Goal: Information Seeking & Learning: Check status

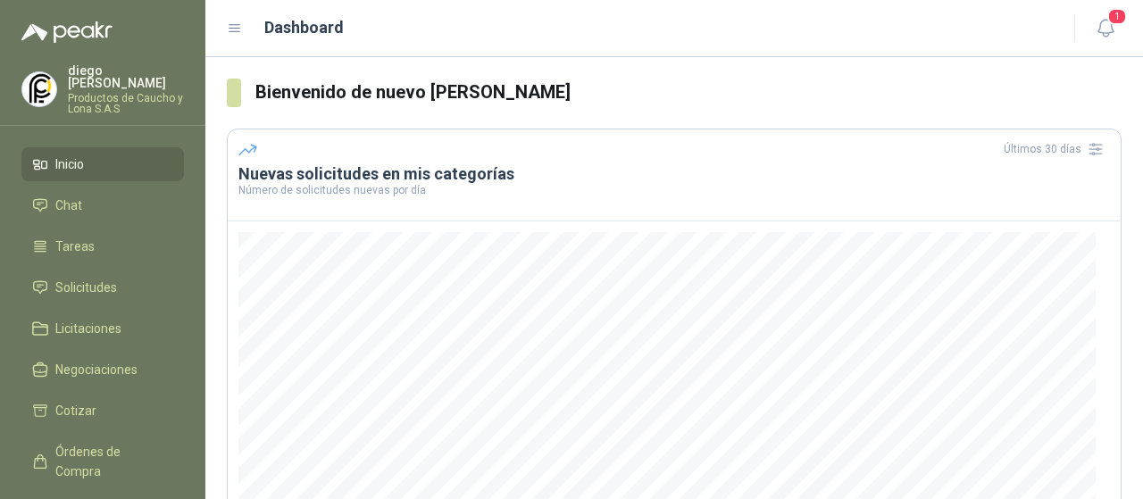
scroll to position [179, 0]
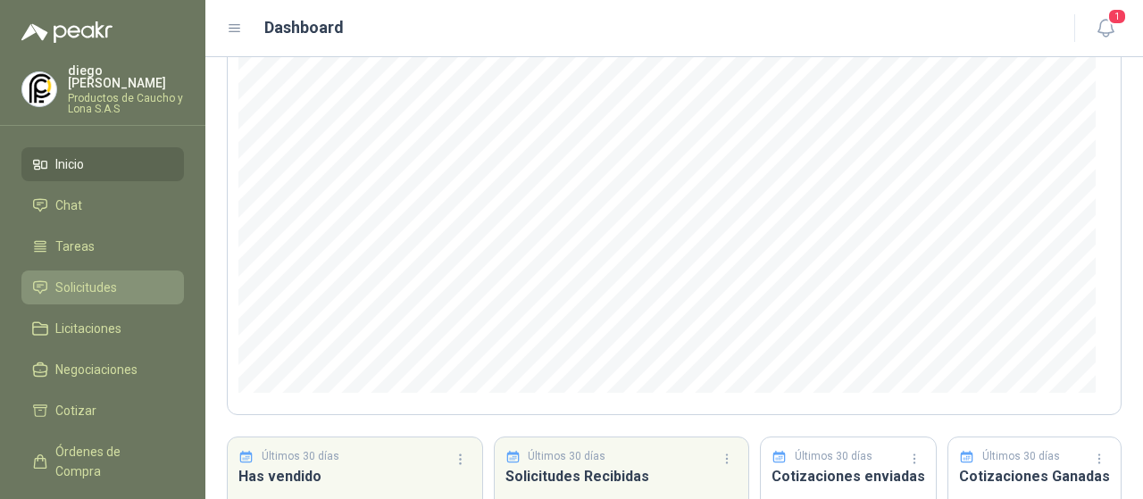
click at [135, 278] on li "Solicitudes" at bounding box center [102, 288] width 141 height 20
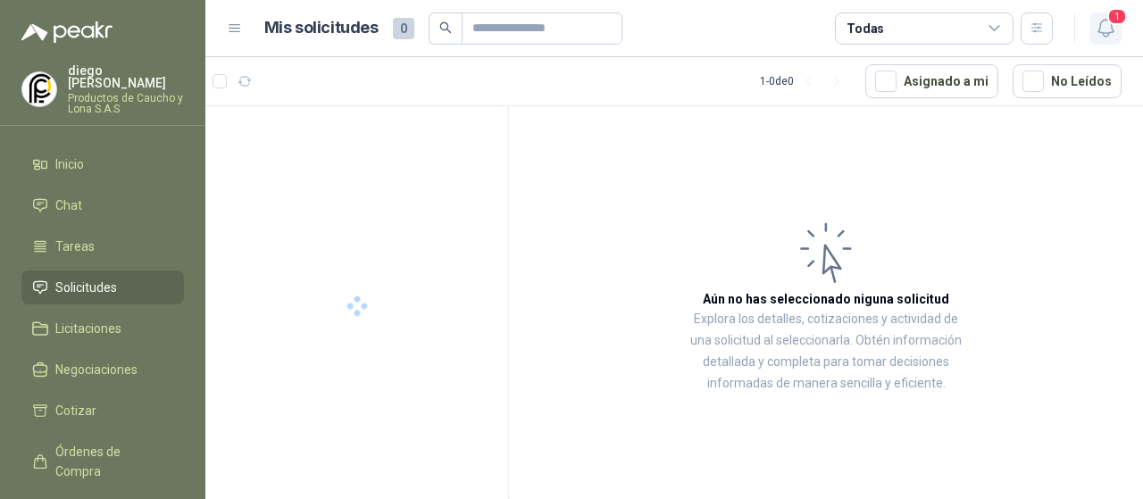
click at [1109, 20] on span "1" at bounding box center [1118, 16] width 20 height 17
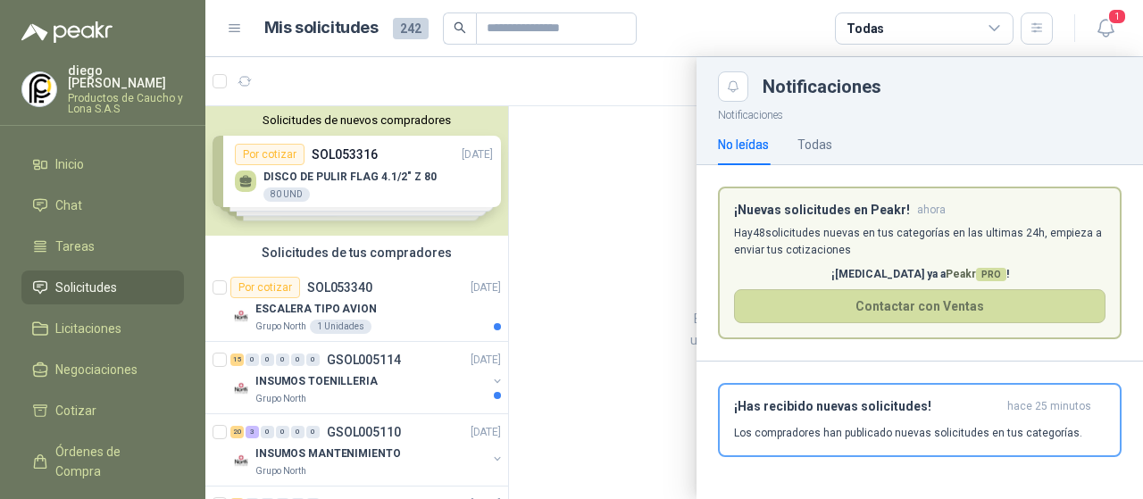
click at [907, 235] on p "Hay 48 solicitudes nuevas en tus categorías en las ultimas 24h, empieza a envia…" at bounding box center [920, 242] width 372 height 34
click at [418, 147] on div at bounding box center [674, 278] width 938 height 442
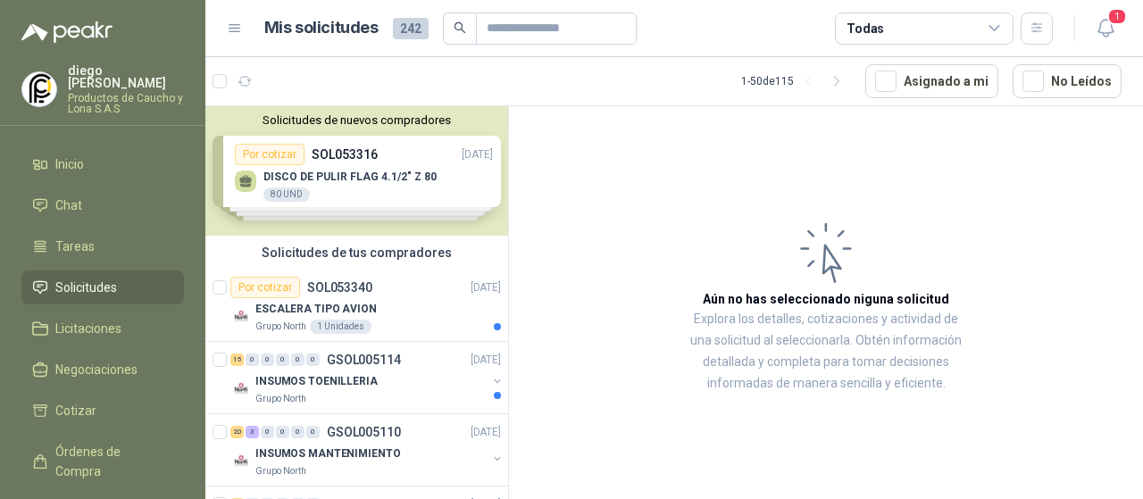
click at [360, 188] on div "Solicitudes de nuevos compradores Por cotizar SOL053316 [DATE] DISCO DE PULIR F…" at bounding box center [356, 171] width 303 height 130
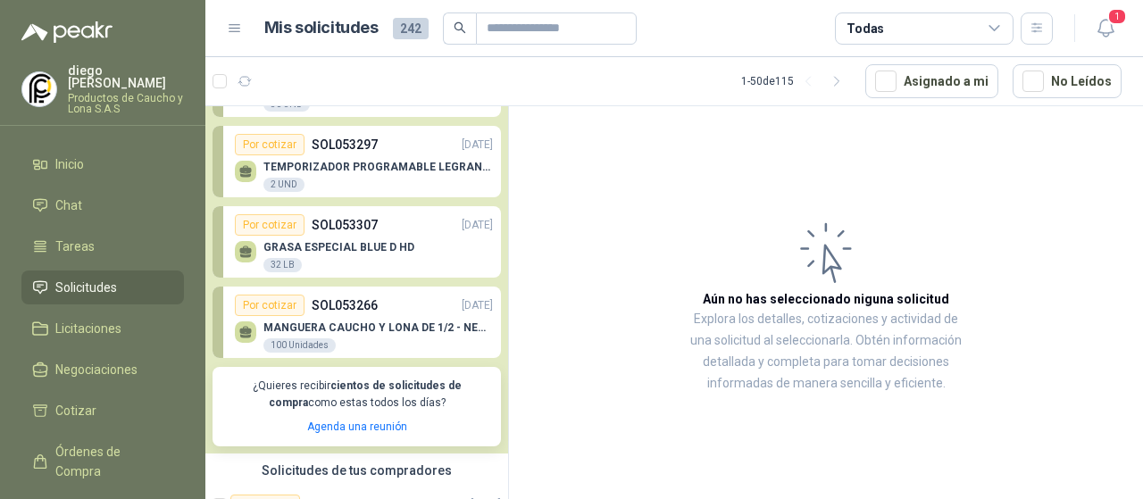
scroll to position [179, 0]
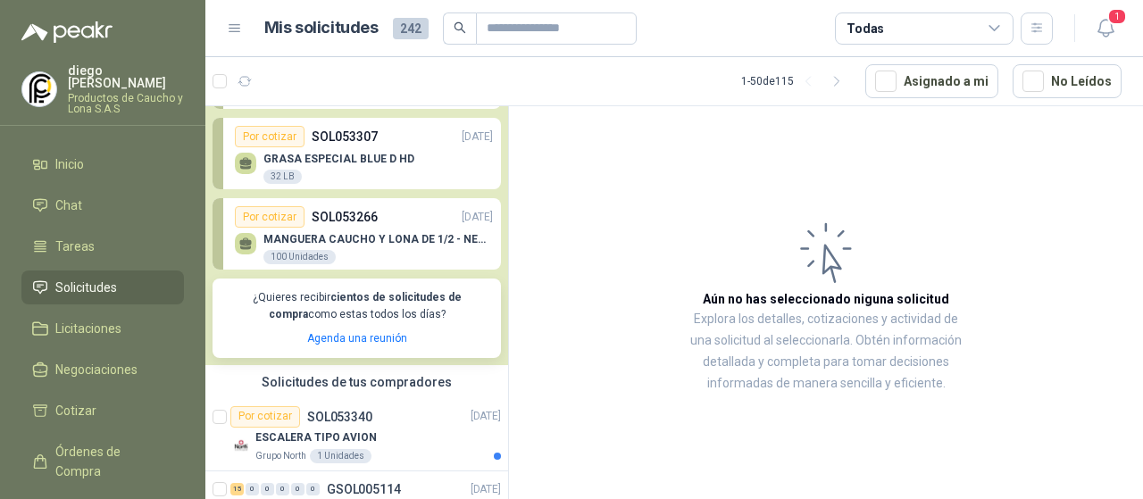
click at [391, 246] on div "MANGUERA CAUCHO Y LONA DE 1/2 - NEGRA 100 Unidades" at bounding box center [378, 249] width 230 height 32
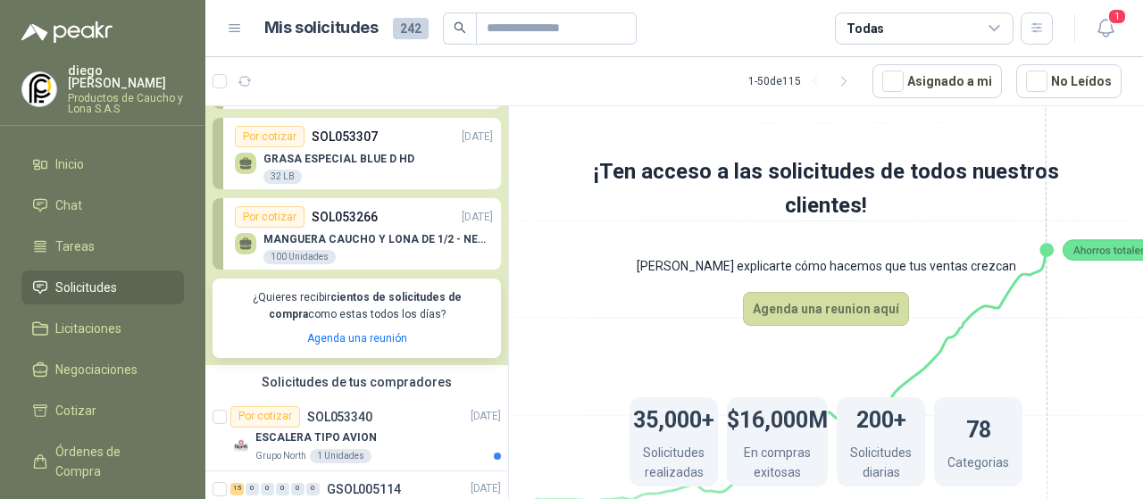
click at [320, 222] on p "SOL053266" at bounding box center [345, 217] width 66 height 20
click at [321, 236] on p "MANGUERA CAUCHO Y LONA DE 1/2 - NEGRA" at bounding box center [378, 239] width 230 height 13
click at [280, 213] on div "Por cotizar" at bounding box center [270, 216] width 70 height 21
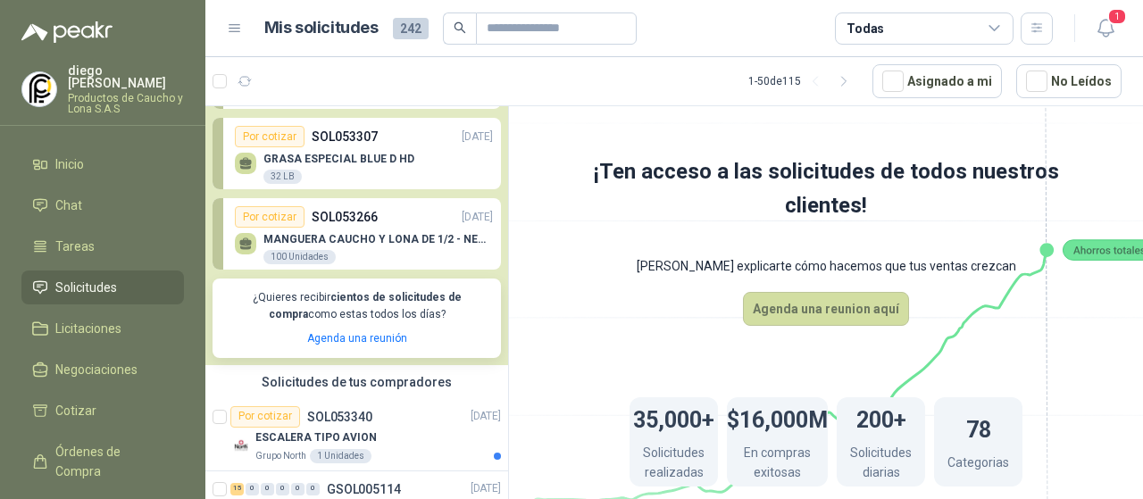
click at [280, 213] on div "Por cotizar" at bounding box center [270, 216] width 70 height 21
click at [380, 151] on div "GRASA ESPECIAL BLUE D HD 32 LB" at bounding box center [364, 166] width 258 height 38
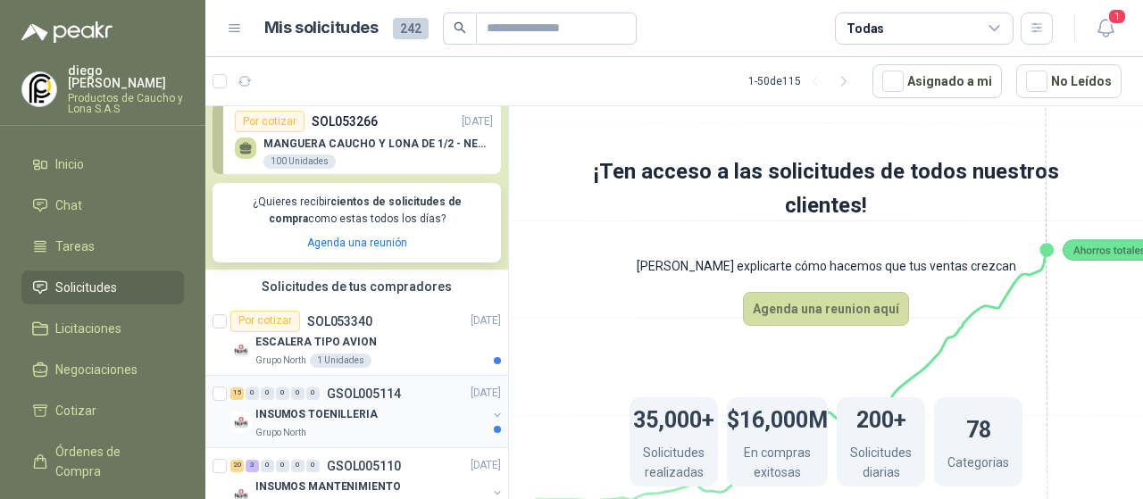
scroll to position [268, 0]
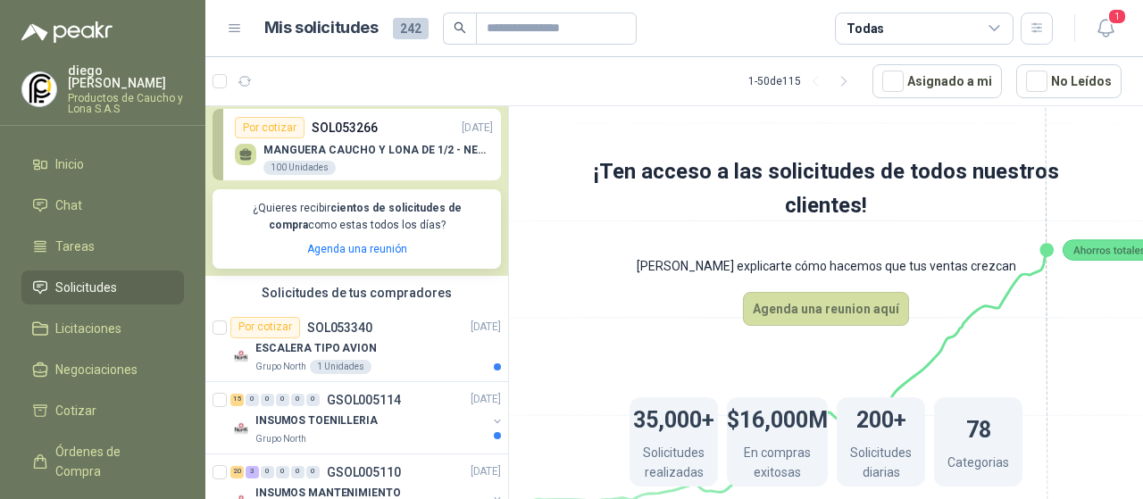
click at [313, 146] on p "MANGUERA CAUCHO Y LONA DE 1/2 - NEGRA" at bounding box center [378, 150] width 230 height 13
click at [242, 148] on icon at bounding box center [245, 154] width 15 height 15
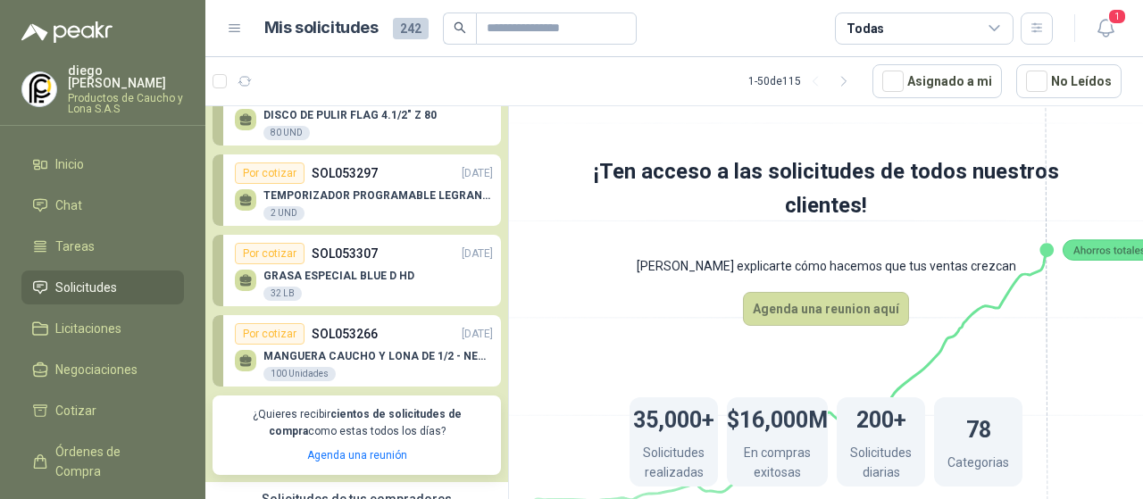
scroll to position [89, 0]
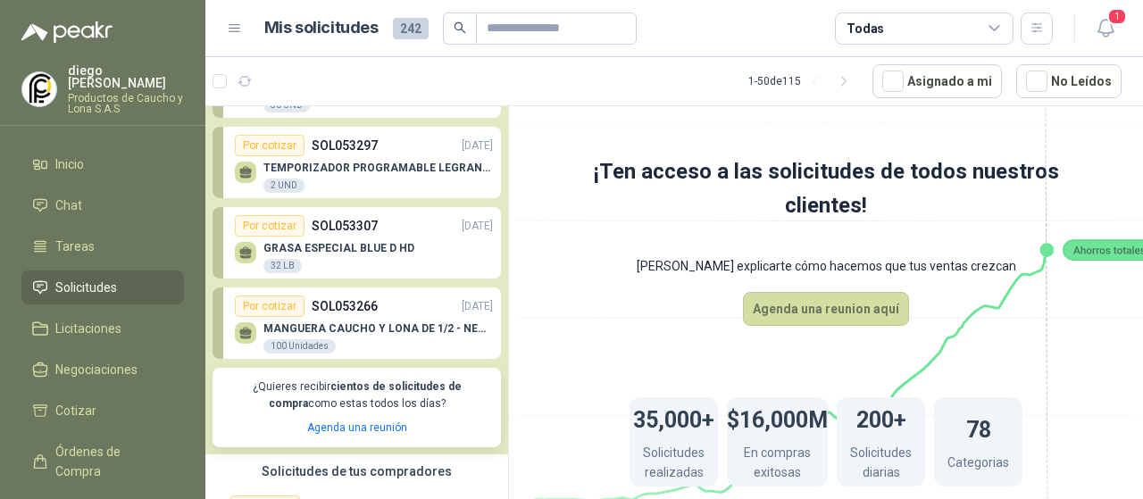
click at [376, 306] on div "Por cotizar SOL053266 [DATE]" at bounding box center [364, 306] width 258 height 21
click at [333, 322] on p "MANGUERA CAUCHO Y LONA DE 1/2 - NEGRA" at bounding box center [378, 328] width 230 height 13
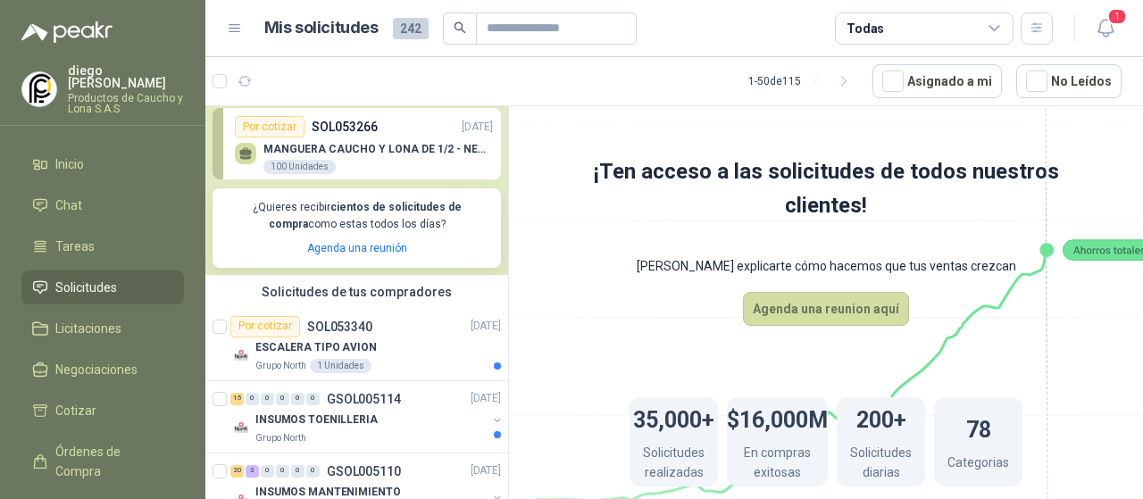
scroll to position [357, 0]
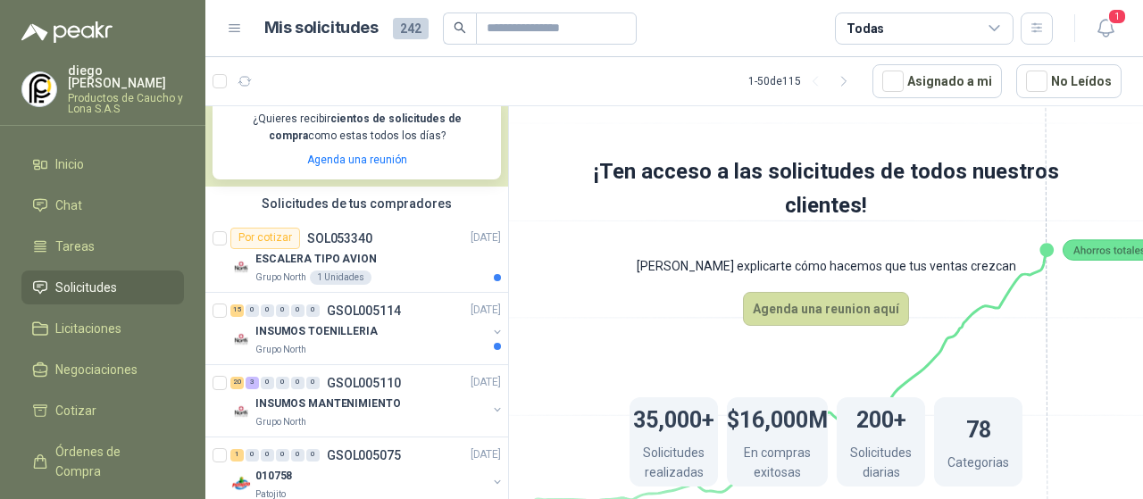
click at [333, 323] on p "INSUMOS TOENILLERIA" at bounding box center [316, 331] width 122 height 17
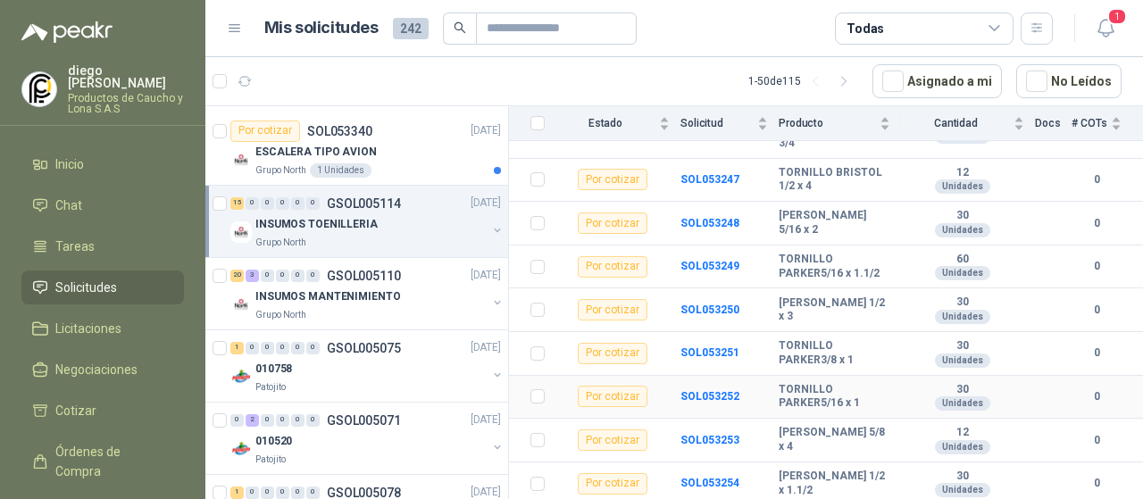
scroll to position [540, 0]
click at [424, 279] on div "20 3 0 0 0 0 GSOL005110 [DATE]" at bounding box center [367, 275] width 274 height 21
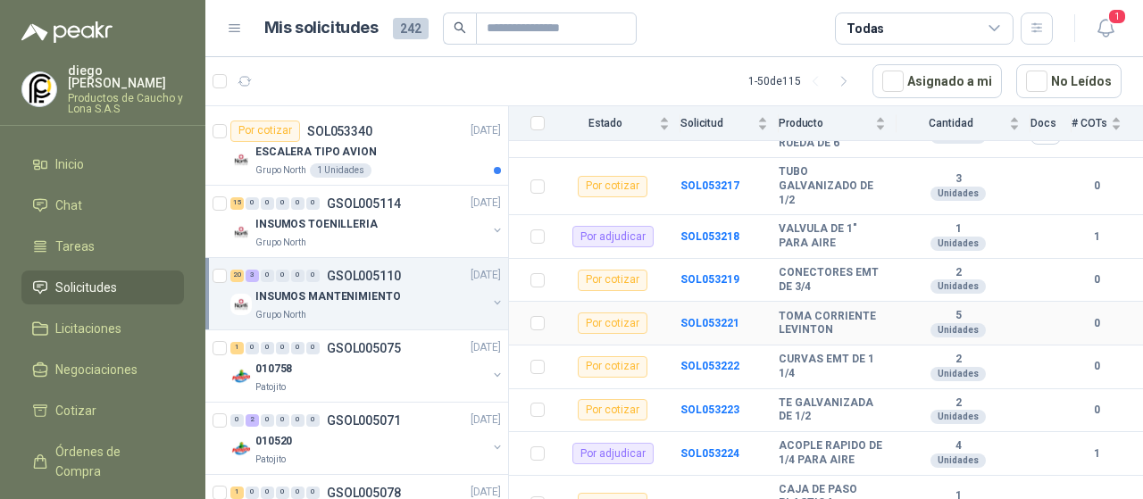
scroll to position [853, 0]
